Goal: Entertainment & Leisure: Consume media (video, audio)

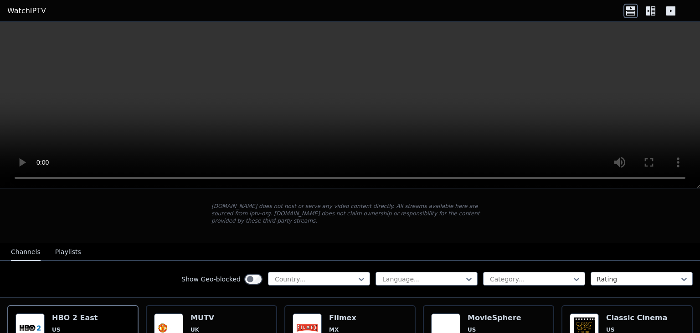
scroll to position [91, 0]
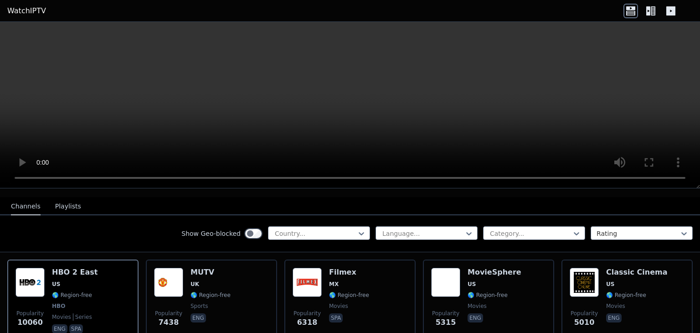
click at [58, 198] on button "Playlists" at bounding box center [68, 206] width 26 height 17
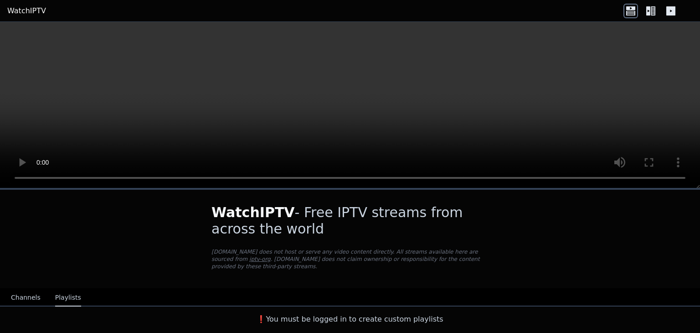
scroll to position [0, 0]
click at [26, 289] on button "Channels" at bounding box center [26, 297] width 30 height 17
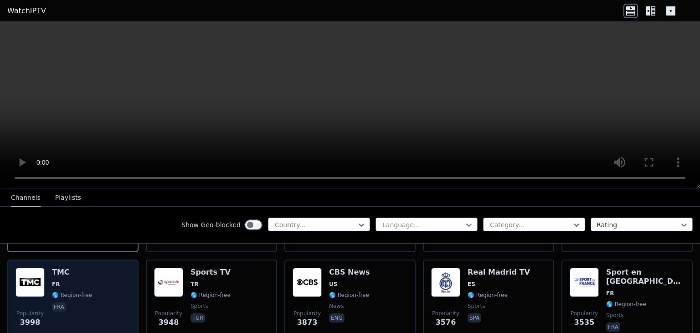
scroll to position [273, 0]
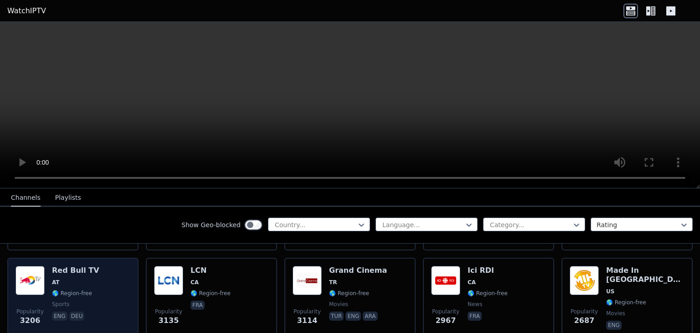
click at [90, 266] on div "Popularity 3206 Red Bull TV AT 🌎 Region-free sports eng deu" at bounding box center [72, 299] width 115 height 66
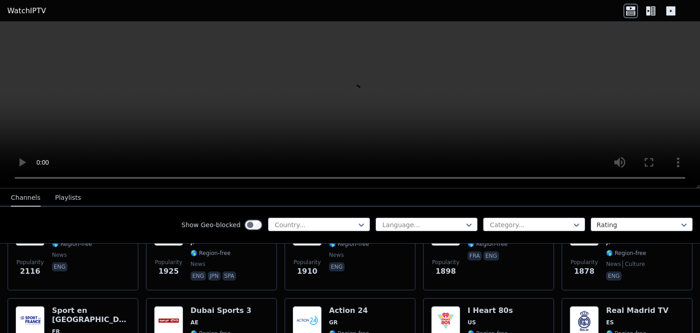
scroll to position [866, 0]
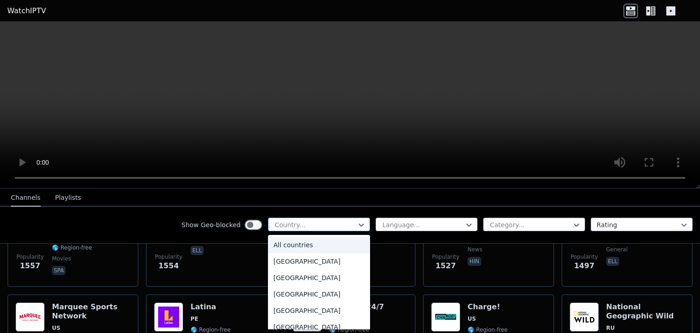
click at [296, 223] on div at bounding box center [315, 224] width 83 height 9
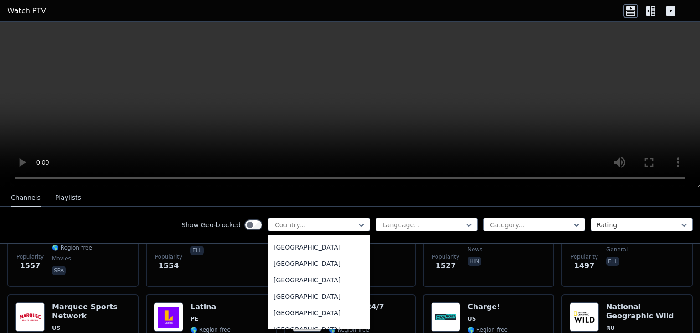
scroll to position [0, 0]
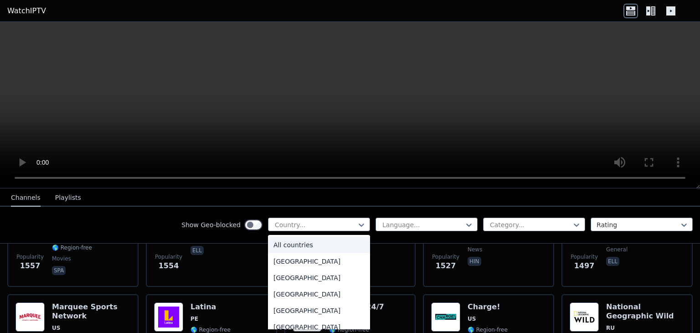
click at [124, 138] on video at bounding box center [350, 105] width 700 height 166
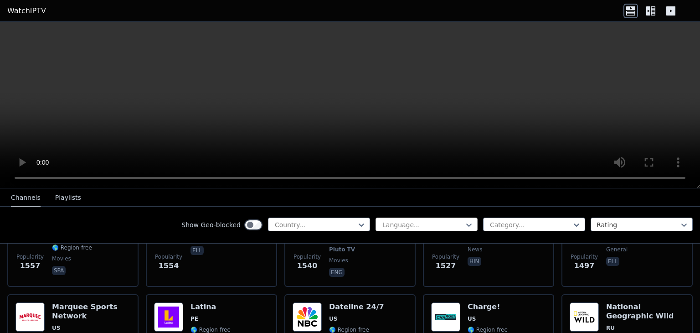
click at [438, 223] on div at bounding box center [422, 224] width 83 height 9
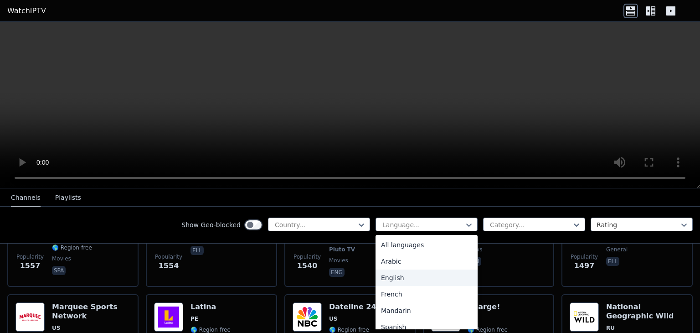
click at [407, 276] on div "English" at bounding box center [426, 277] width 102 height 16
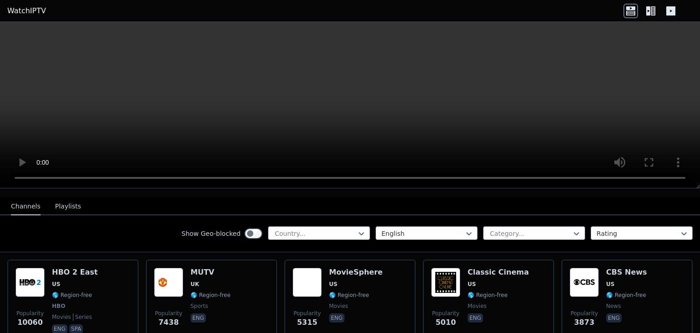
scroll to position [91, 0]
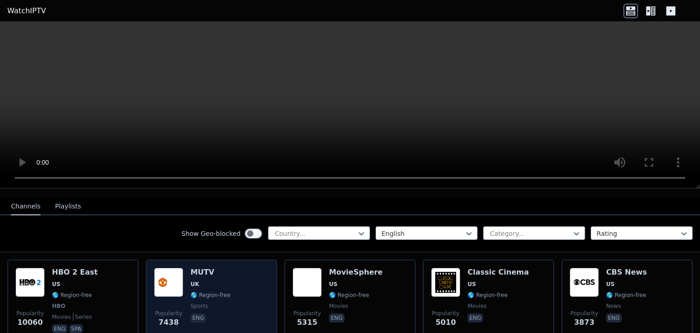
click at [222, 280] on span "UK" at bounding box center [210, 283] width 40 height 7
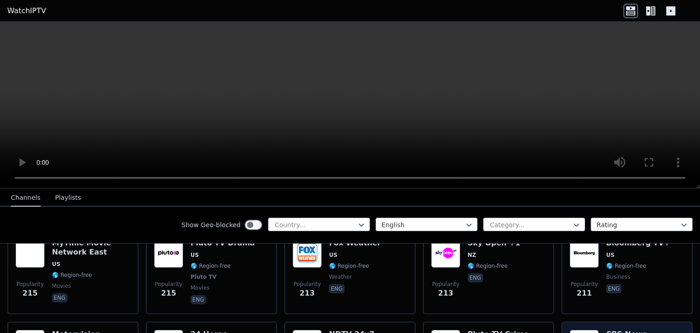
scroll to position [3690, 0]
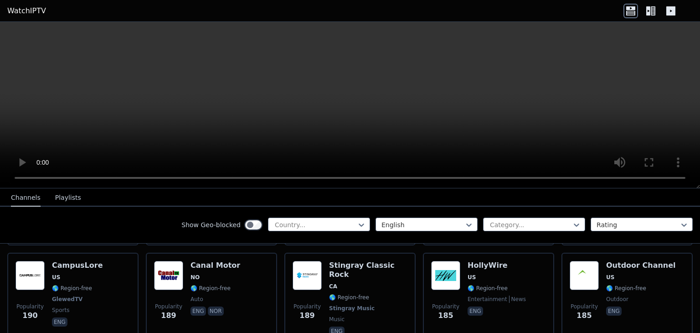
scroll to position [4193, 0]
